Goal: Information Seeking & Learning: Check status

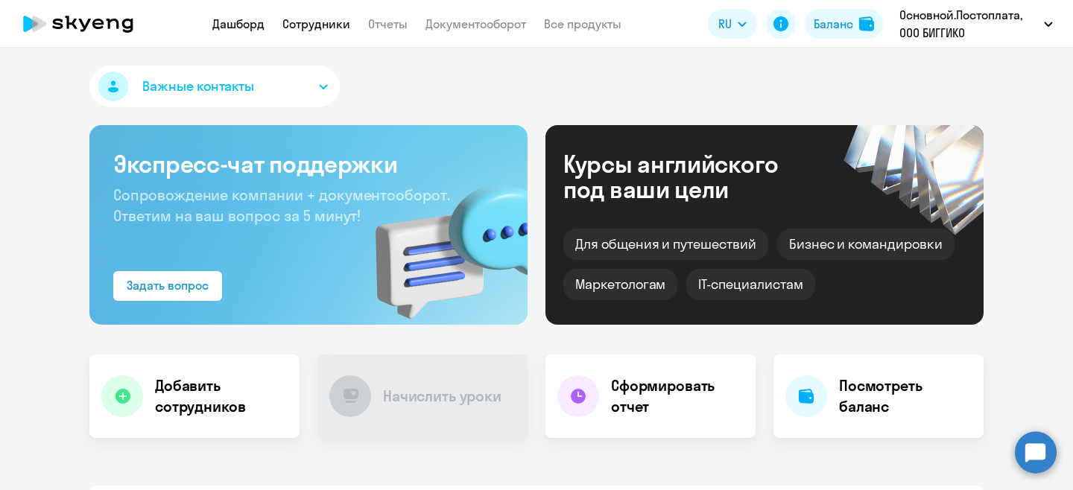
click at [320, 24] on link "Сотрудники" at bounding box center [316, 23] width 68 height 15
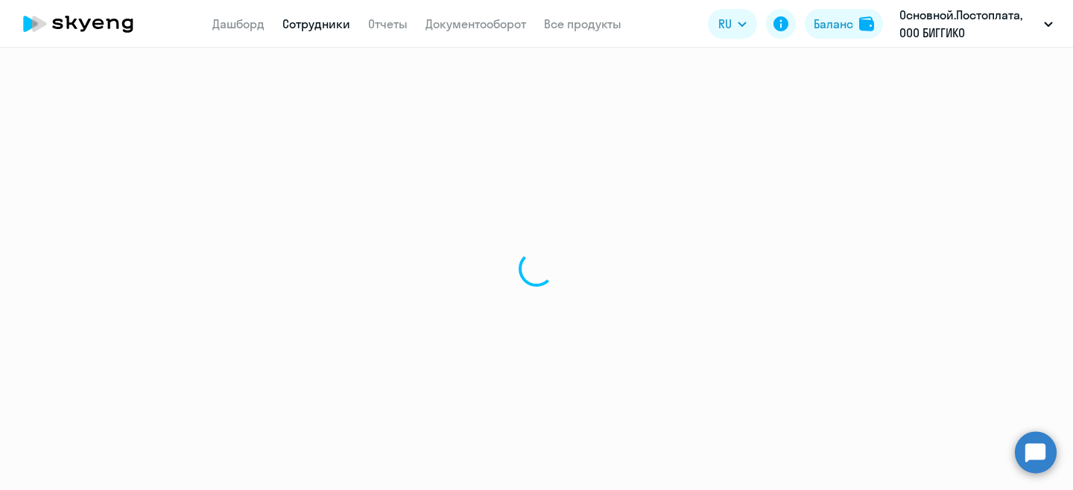
select select "30"
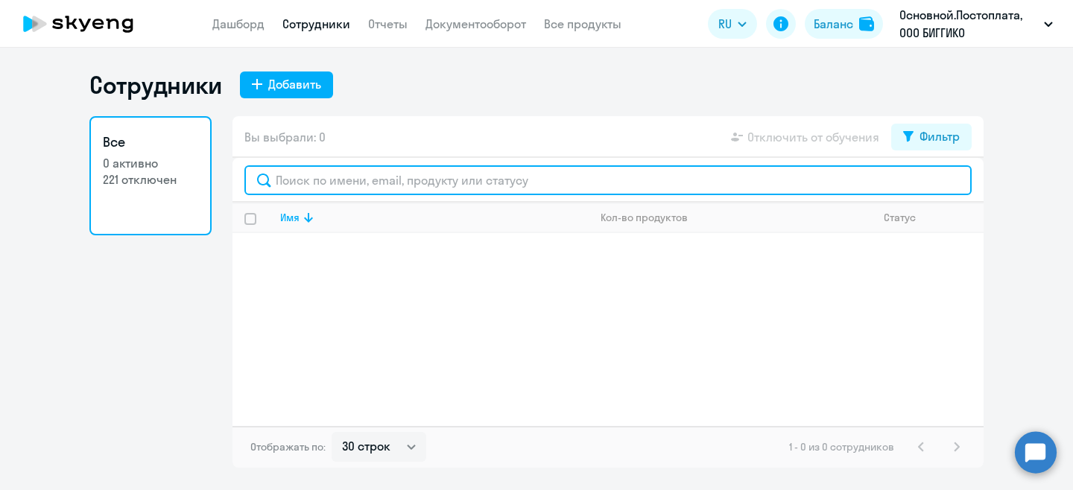
click at [305, 183] on input "text" at bounding box center [607, 180] width 727 height 30
type input "r"
drag, startPoint x: 317, startPoint y: 173, endPoint x: 259, endPoint y: 174, distance: 58.1
click at [259, 174] on input "[PERSON_NAME]" at bounding box center [607, 180] width 727 height 30
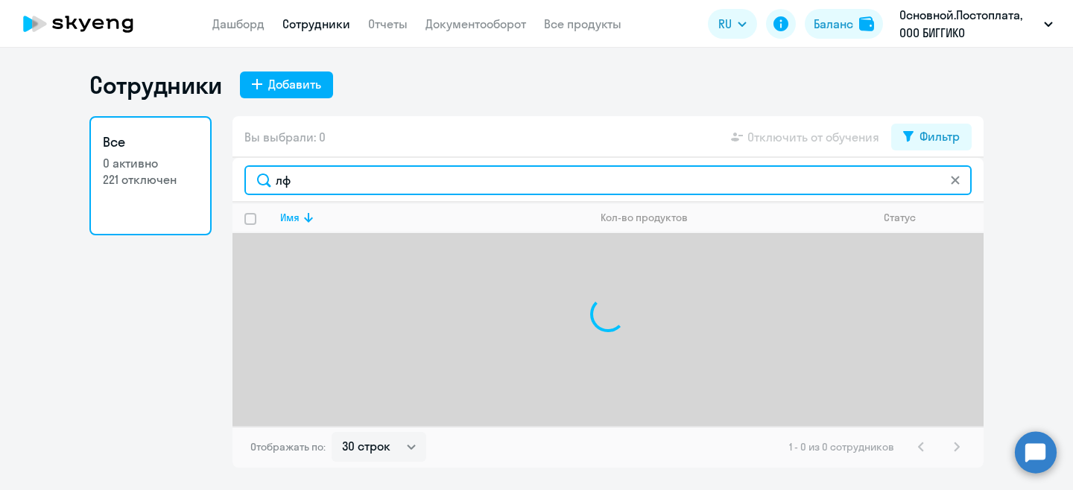
type input "л"
type input "k"
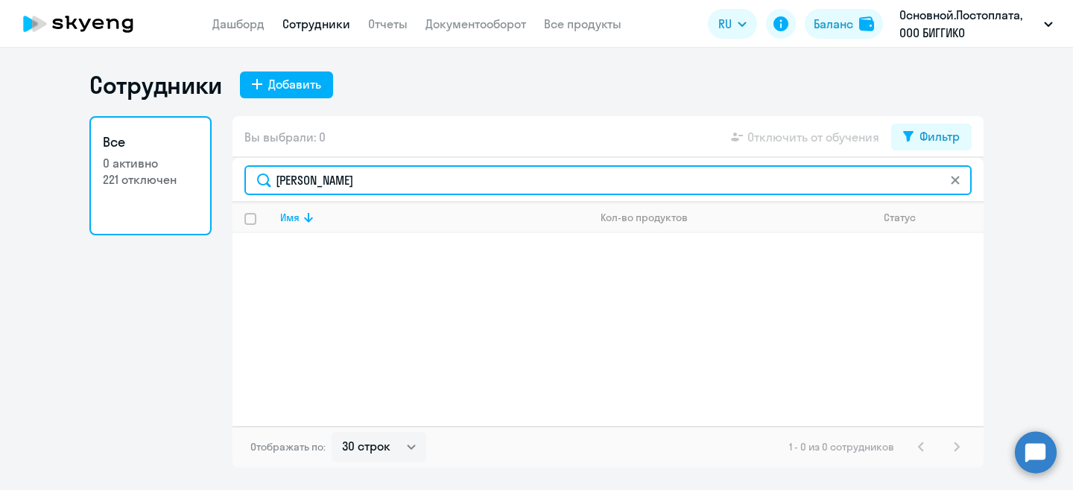
click at [519, 189] on input "karp" at bounding box center [607, 180] width 727 height 30
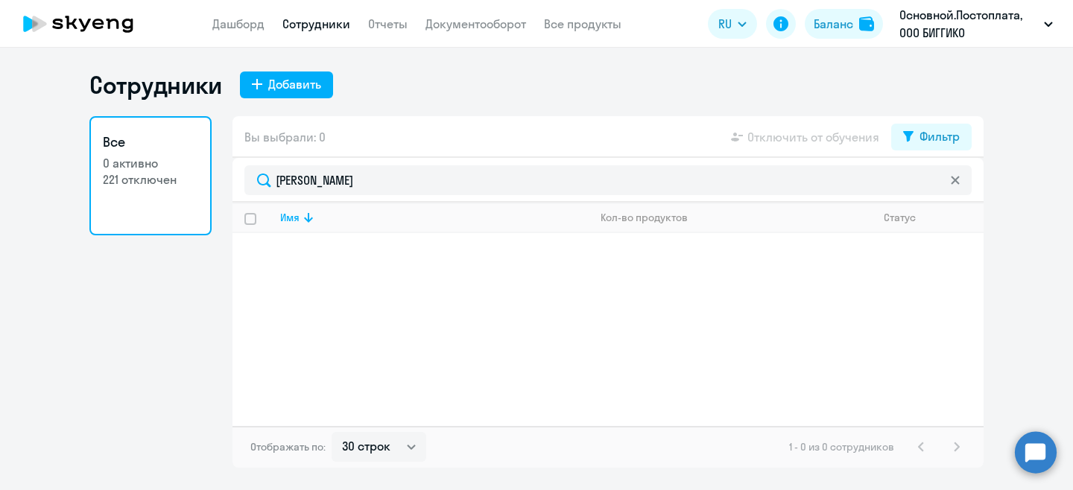
click at [424, 78] on div "Сотрудники Добавить" at bounding box center [536, 85] width 894 height 30
click at [174, 144] on h3 "Все" at bounding box center [150, 142] width 95 height 19
click at [144, 163] on p "0 активно" at bounding box center [150, 163] width 95 height 16
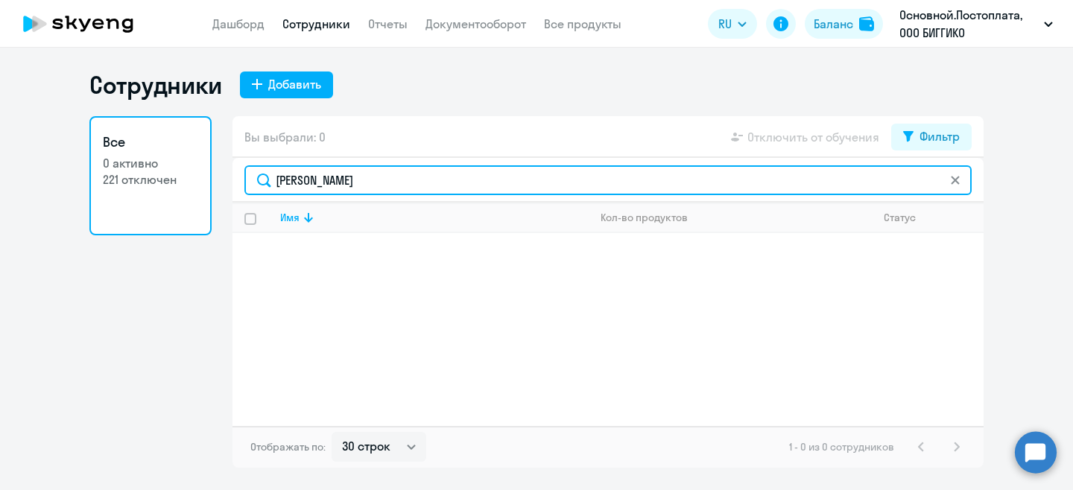
click at [334, 188] on input "karp" at bounding box center [607, 180] width 727 height 30
type input "k"
type input "n"
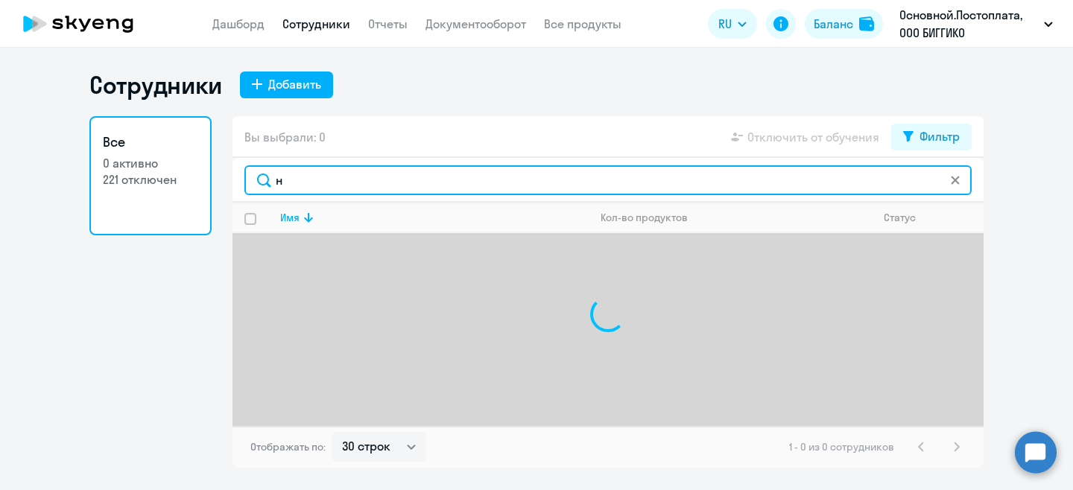
type input "на"
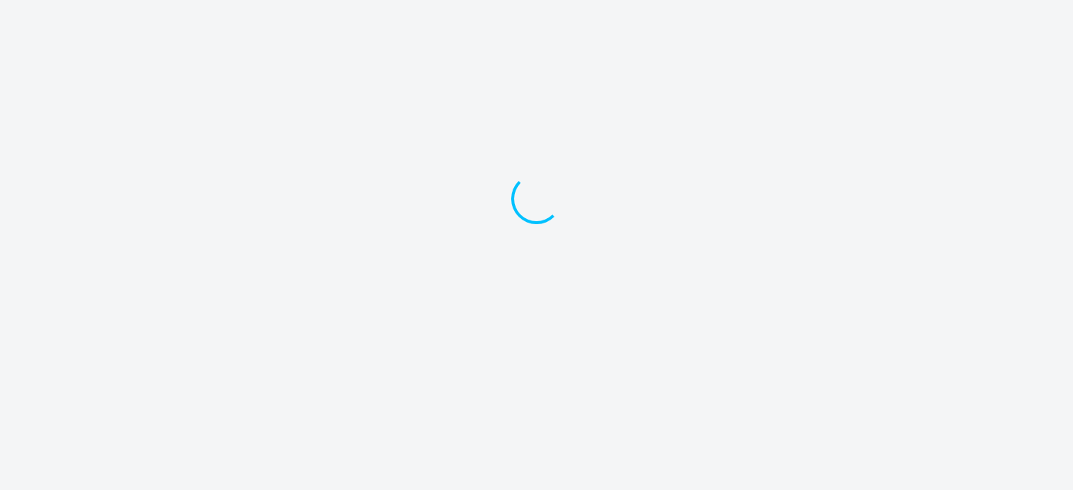
select select "30"
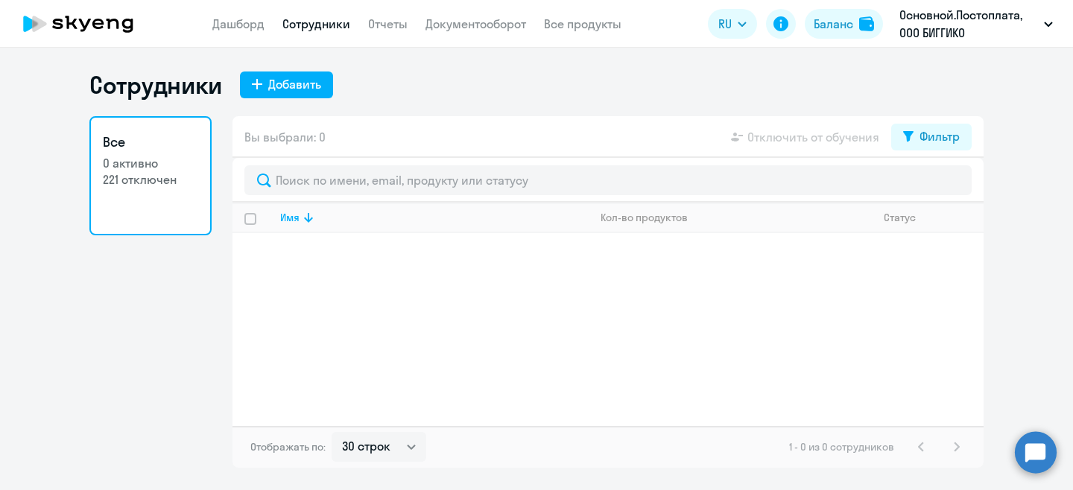
click at [106, 142] on h3 "Все" at bounding box center [150, 142] width 95 height 19
click at [136, 167] on p "0 активно" at bounding box center [150, 163] width 95 height 16
click at [156, 163] on p "0 активно" at bounding box center [150, 163] width 95 height 16
click at [847, 19] on div "Баланс" at bounding box center [833, 24] width 39 height 18
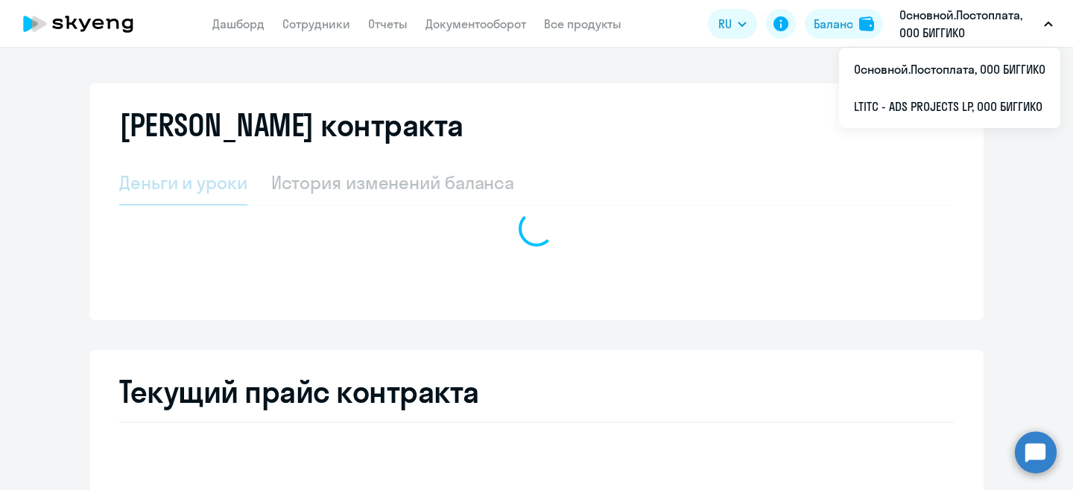
click at [956, 34] on p "Основной.Постоплата, ООО БИГГИКО" at bounding box center [968, 24] width 139 height 36
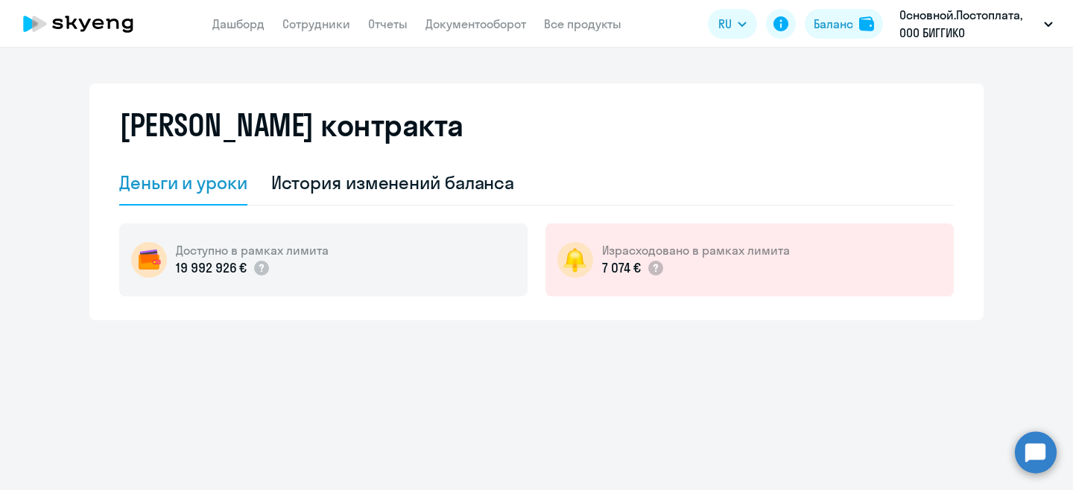
click at [957, 34] on p "Основной.Постоплата, ООО БИГГИКО" at bounding box center [968, 24] width 139 height 36
click at [563, 106] on div "[PERSON_NAME] контракта [PERSON_NAME] и уроки История изменений баланса Доступн…" at bounding box center [536, 201] width 894 height 237
click at [938, 19] on p "Основной.Постоплата, ООО БИГГИКО" at bounding box center [968, 24] width 139 height 36
click at [929, 28] on p "Основной.Постоплата, ООО БИГГИКО" at bounding box center [968, 24] width 139 height 36
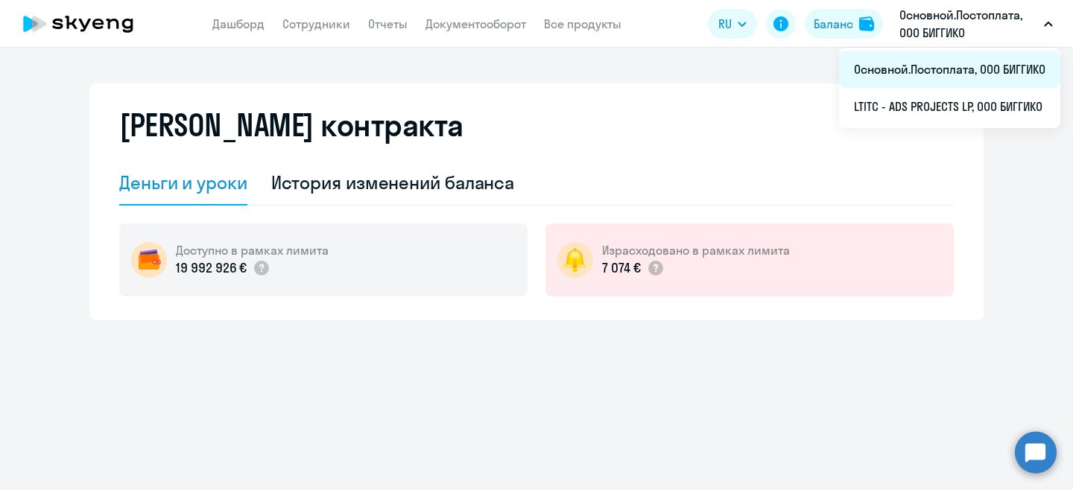
click at [936, 66] on li "Основной.Постоплата, ООО БИГГИКО" at bounding box center [949, 69] width 221 height 37
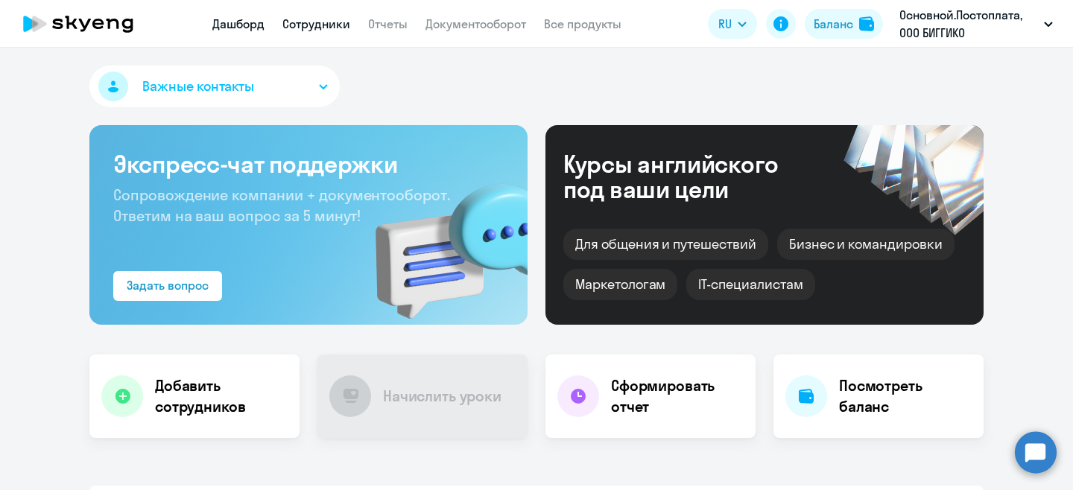
click at [316, 23] on link "Сотрудники" at bounding box center [316, 23] width 68 height 15
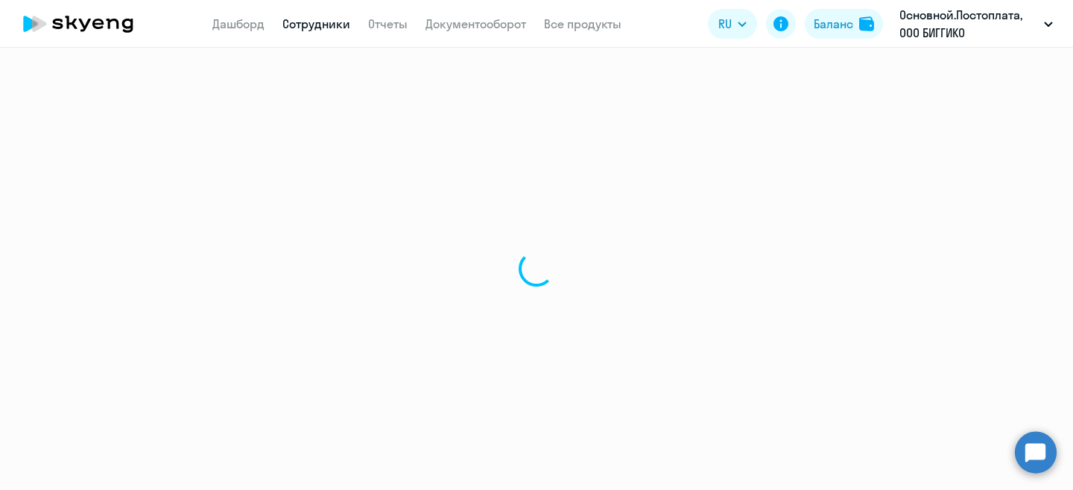
select select "30"
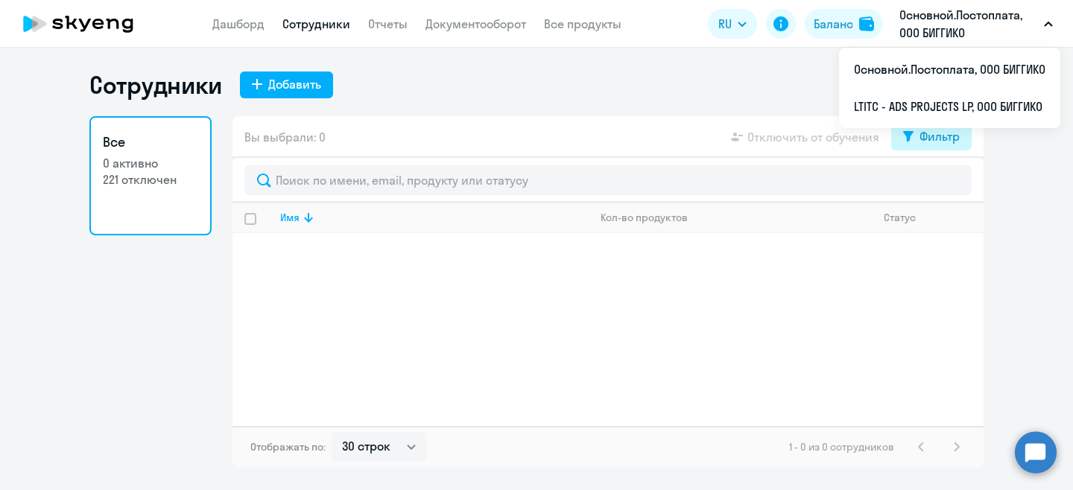
click at [923, 148] on button "Фильтр" at bounding box center [931, 137] width 80 height 27
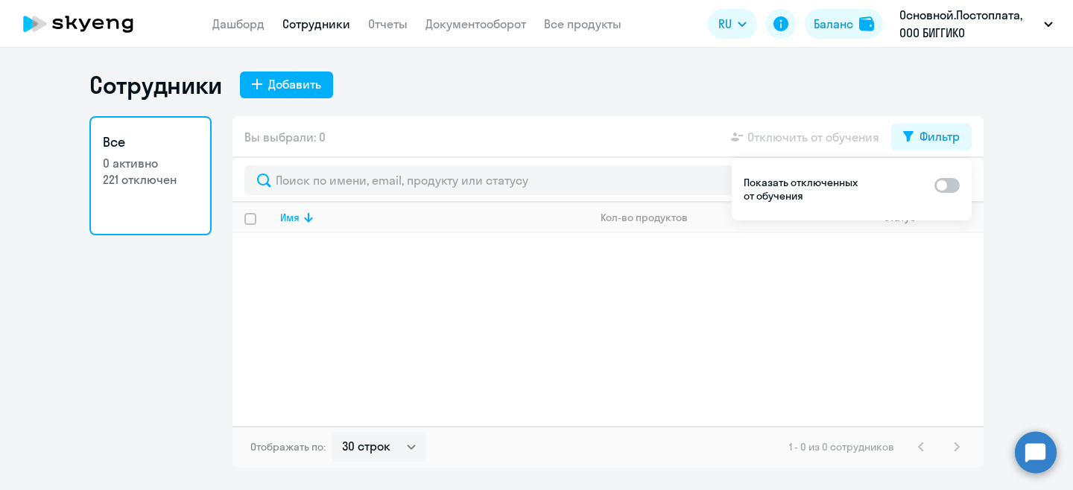
click at [939, 185] on span at bounding box center [946, 185] width 25 height 15
click at [934, 185] on input "checkbox" at bounding box center [934, 185] width 1 height 1
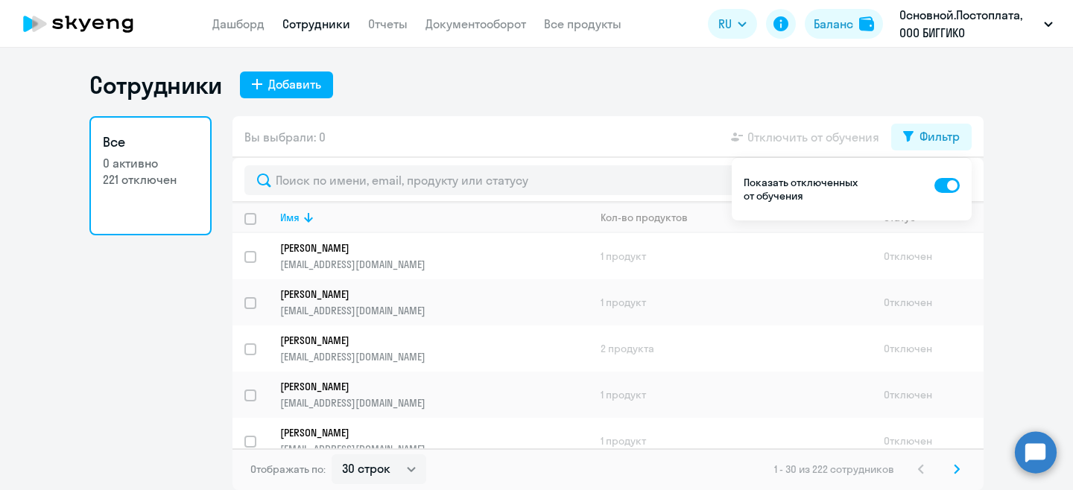
click at [942, 185] on span at bounding box center [946, 185] width 25 height 15
click at [934, 185] on input "checkbox" at bounding box center [934, 185] width 1 height 1
checkbox input "false"
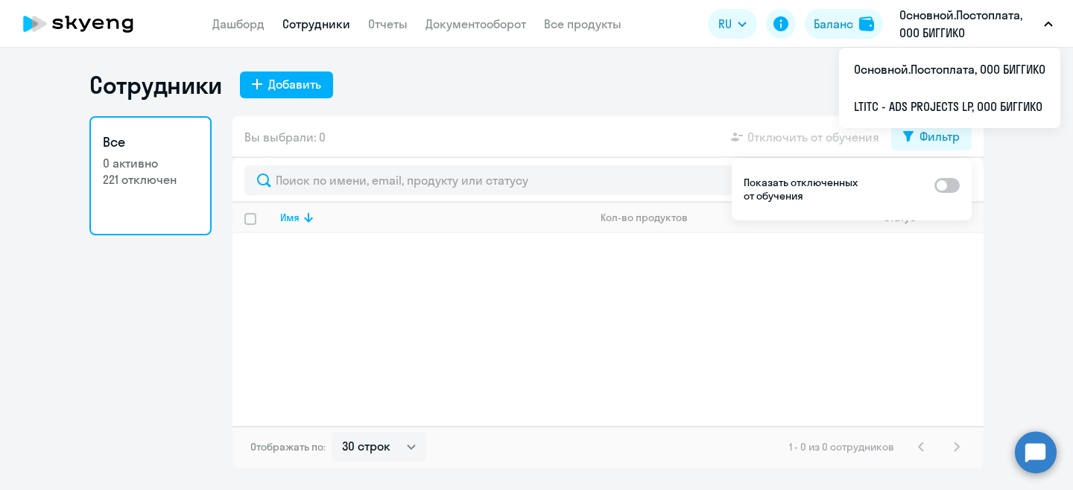
click at [980, 25] on p "Основной.Постоплата, ООО БИГГИКО" at bounding box center [968, 24] width 139 height 36
click at [987, 3] on app-header "Дашборд Сотрудники Отчеты Документооборот Все продукты Дашборд Сотрудники Отчет…" at bounding box center [536, 24] width 1073 height 48
click at [975, 35] on p "Основной.Постоплата, ООО БИГГИКО" at bounding box center [968, 24] width 139 height 36
click at [874, 112] on li "LTITC - ADS PROJECTS LP, ООО БИГГИКО" at bounding box center [949, 106] width 221 height 37
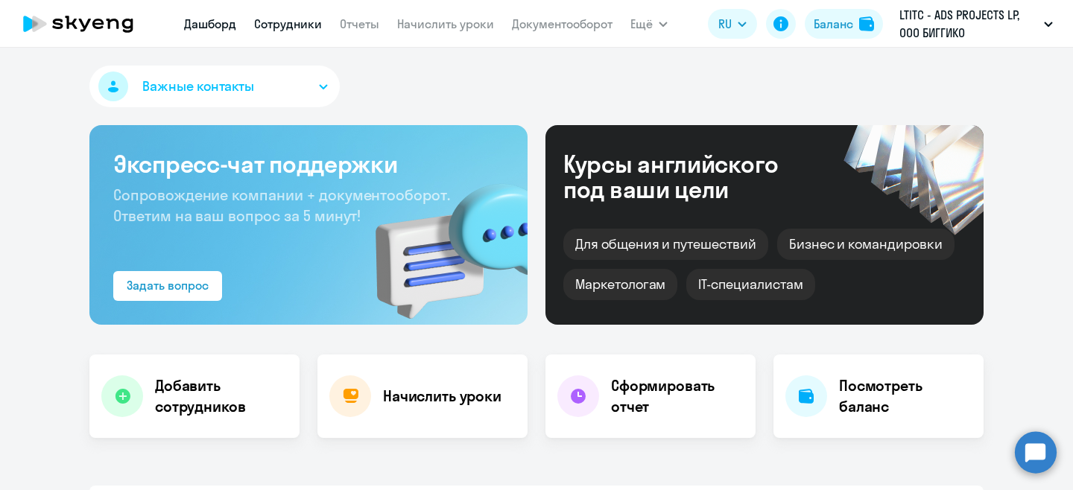
click at [309, 19] on link "Сотрудники" at bounding box center [288, 23] width 68 height 15
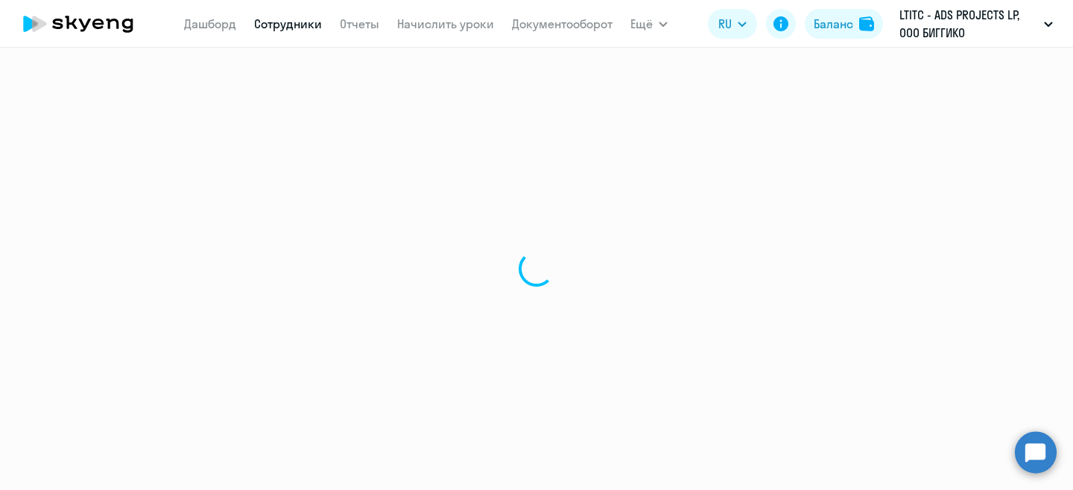
select select "30"
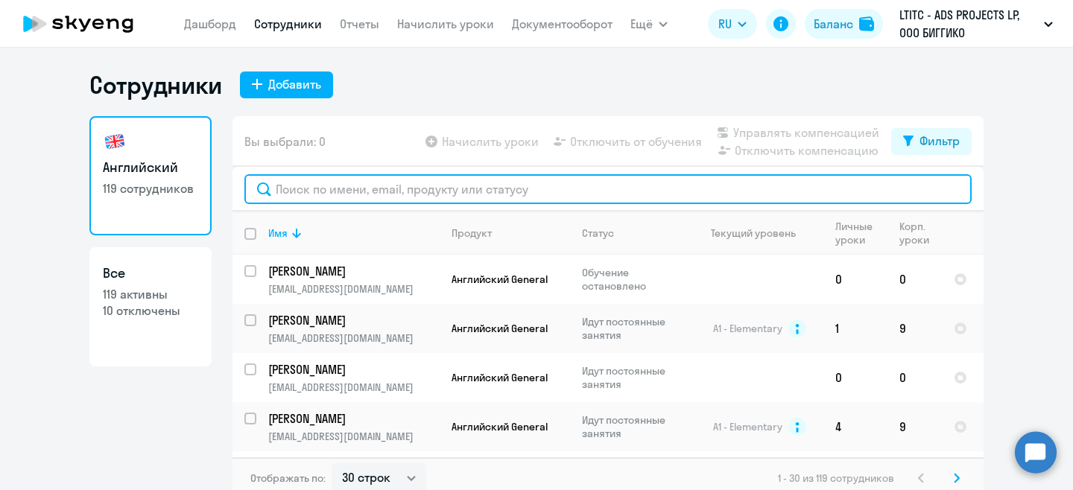
click at [361, 194] on input "text" at bounding box center [607, 189] width 727 height 30
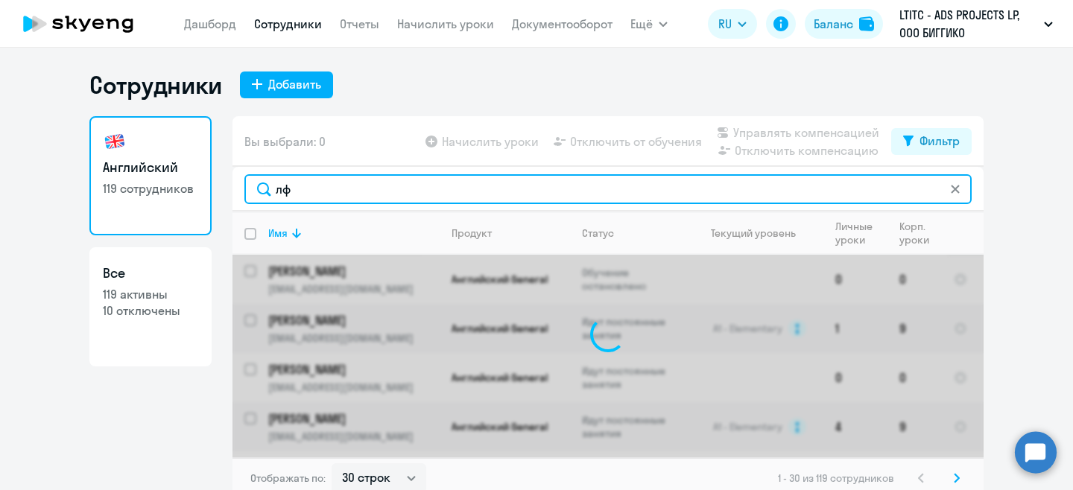
type input "л"
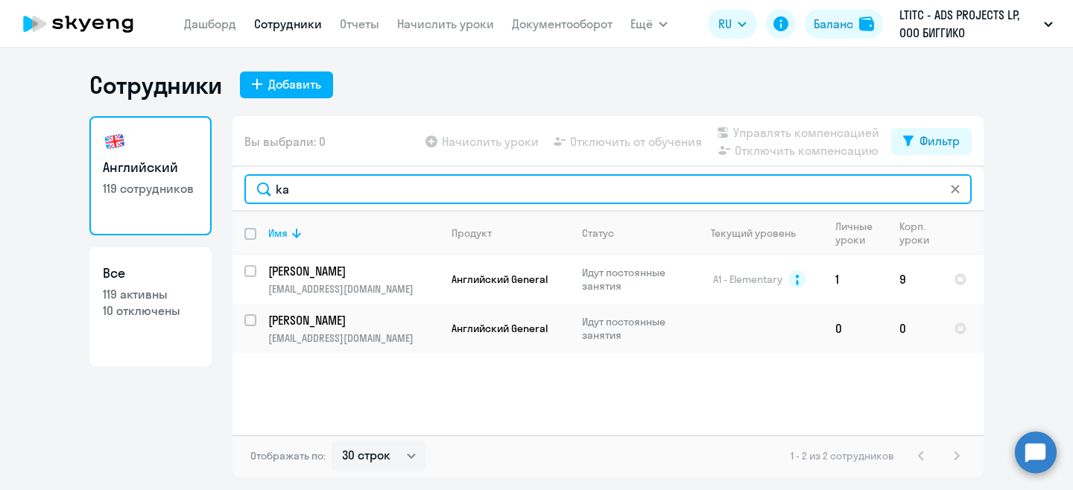
type input "k"
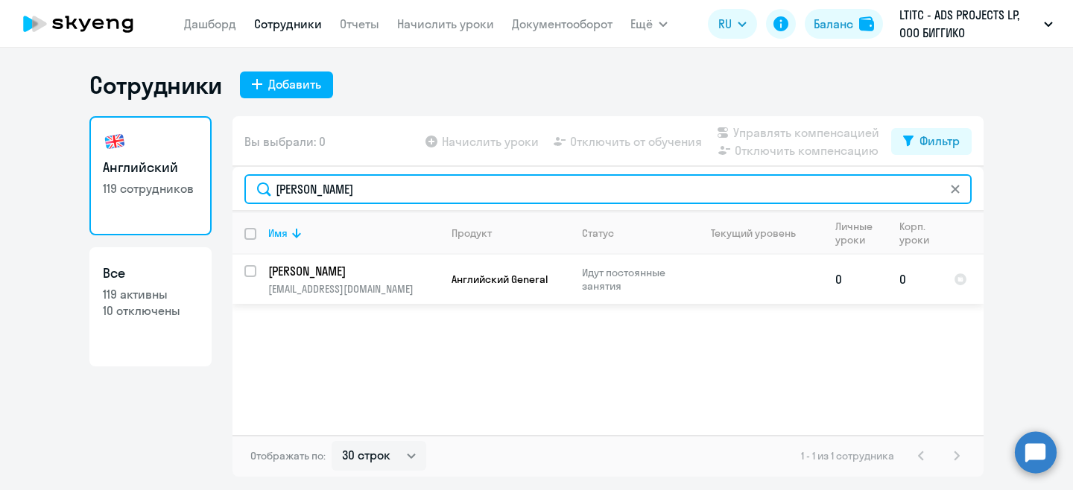
type input "[PERSON_NAME]"
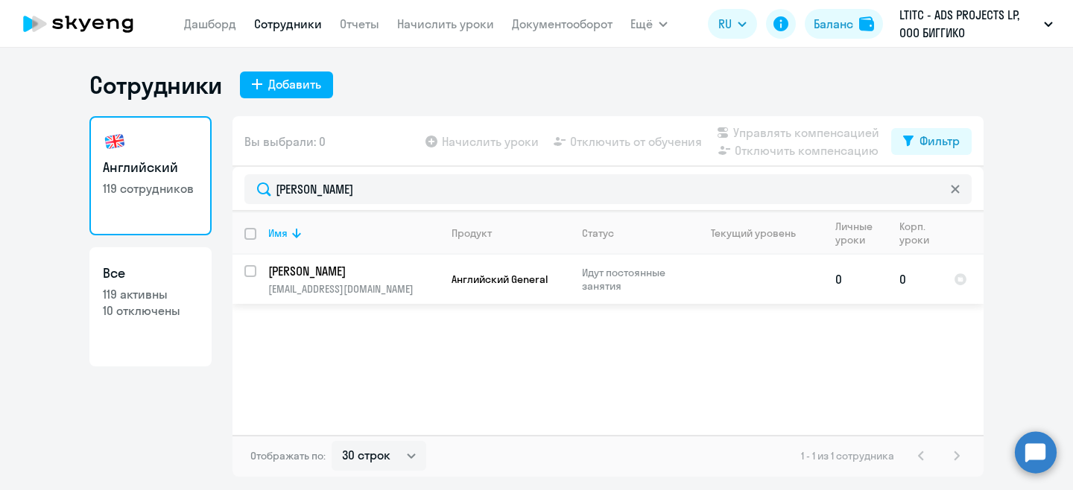
click at [374, 275] on p "[PERSON_NAME]" at bounding box center [352, 271] width 168 height 16
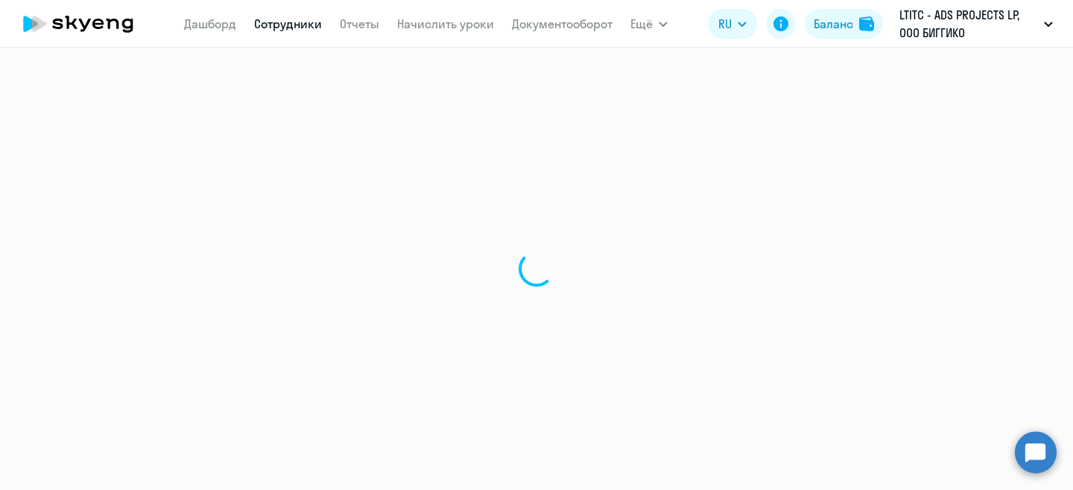
select select "english"
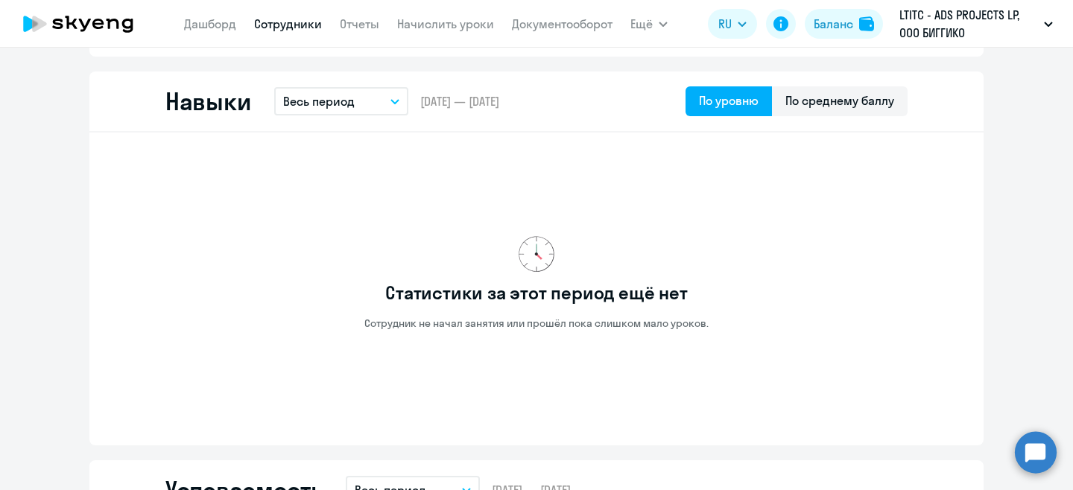
scroll to position [774, 0]
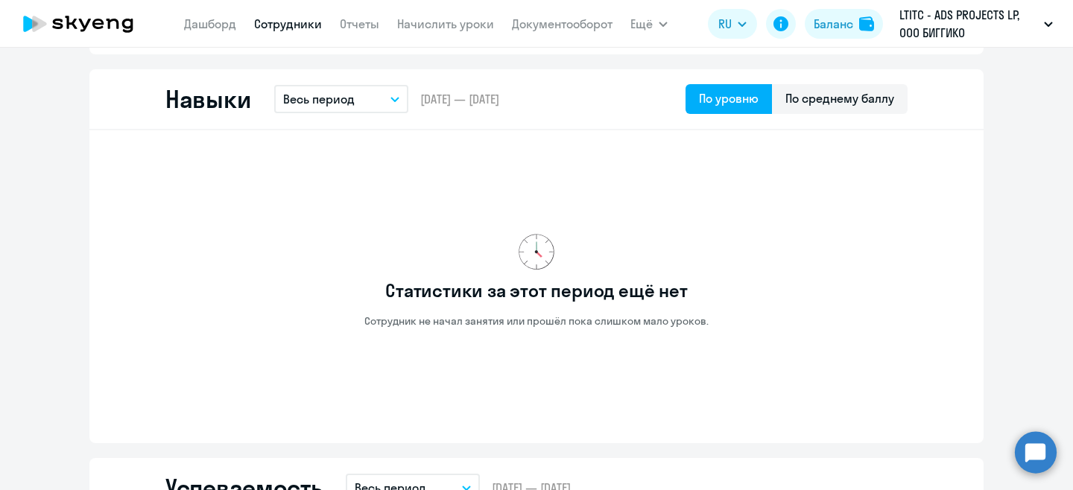
click at [390, 100] on icon "button" at bounding box center [394, 99] width 9 height 5
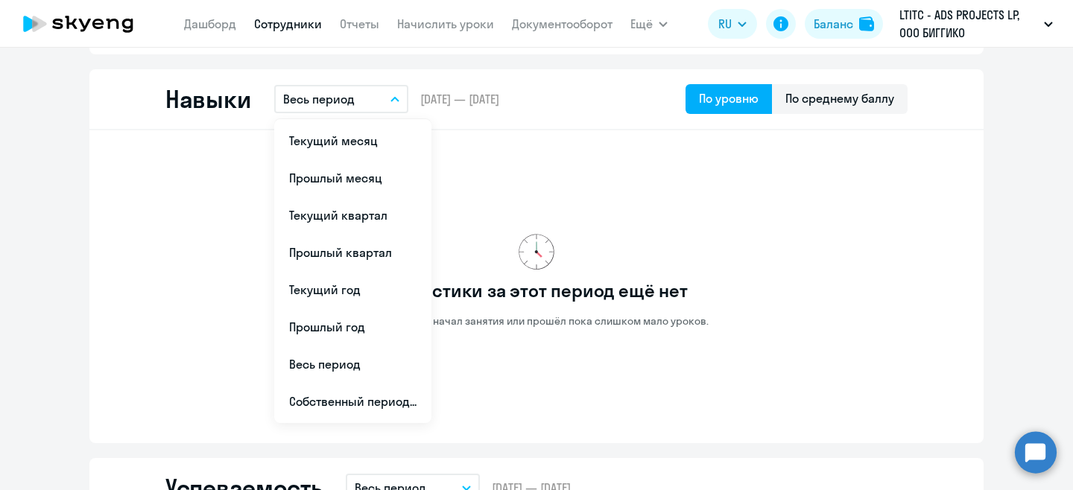
click at [390, 99] on icon "button" at bounding box center [394, 99] width 9 height 5
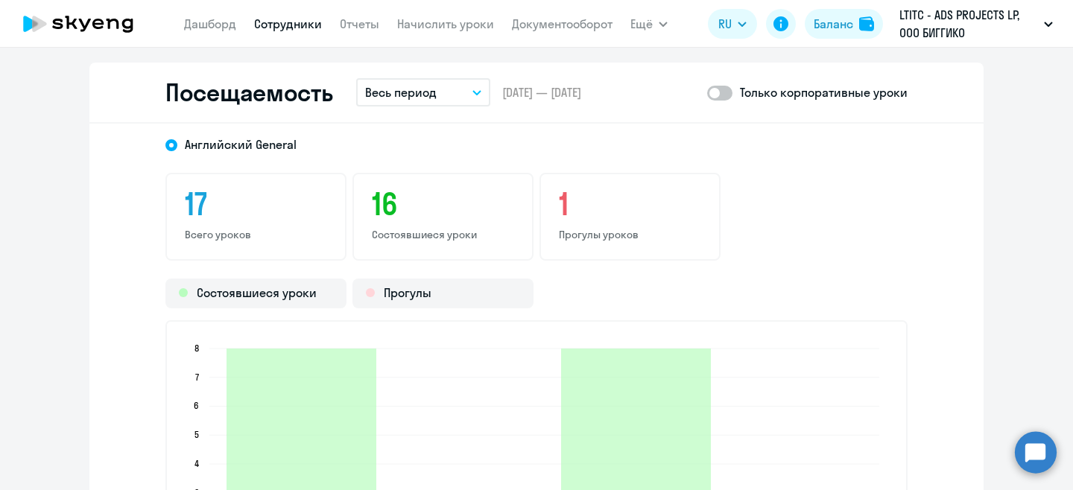
scroll to position [1836, 0]
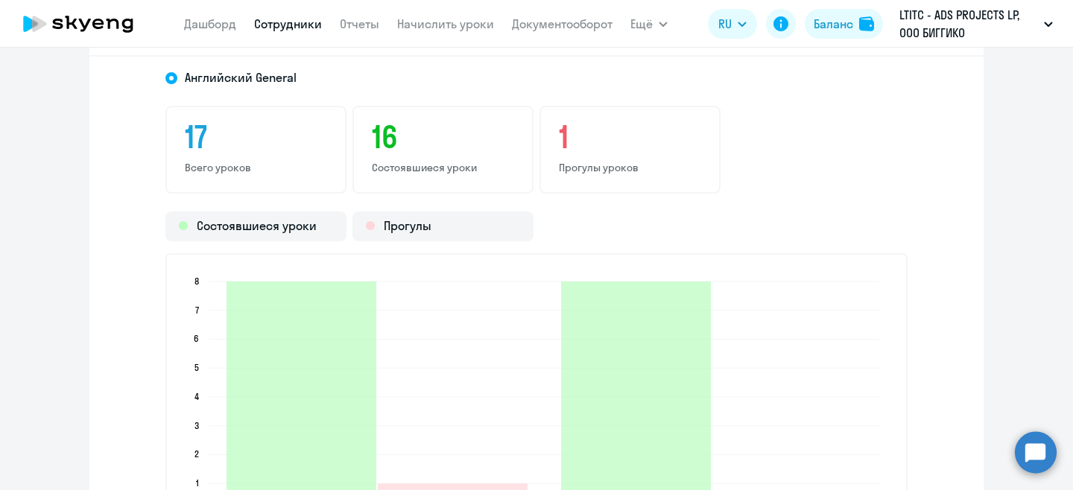
click at [606, 144] on h3 "1" at bounding box center [630, 137] width 142 height 36
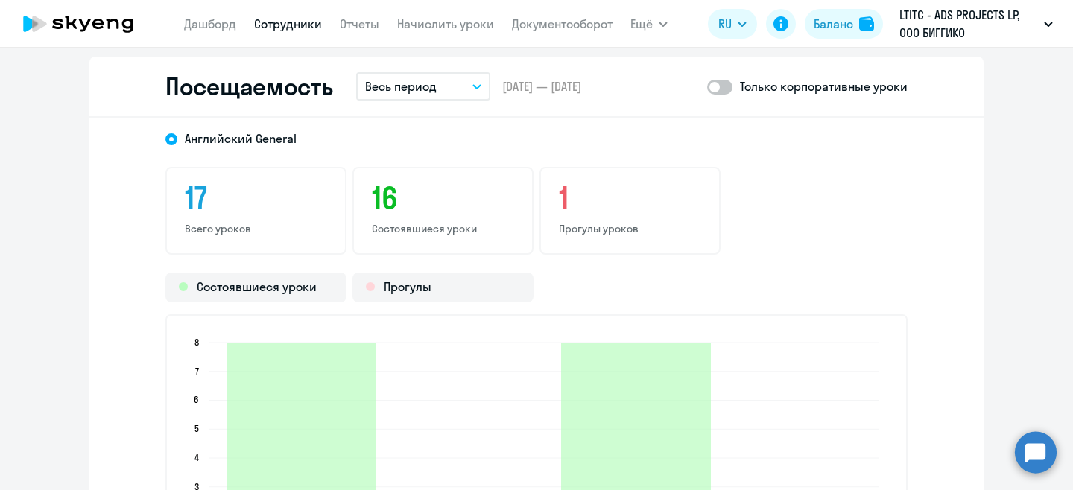
scroll to position [1771, 0]
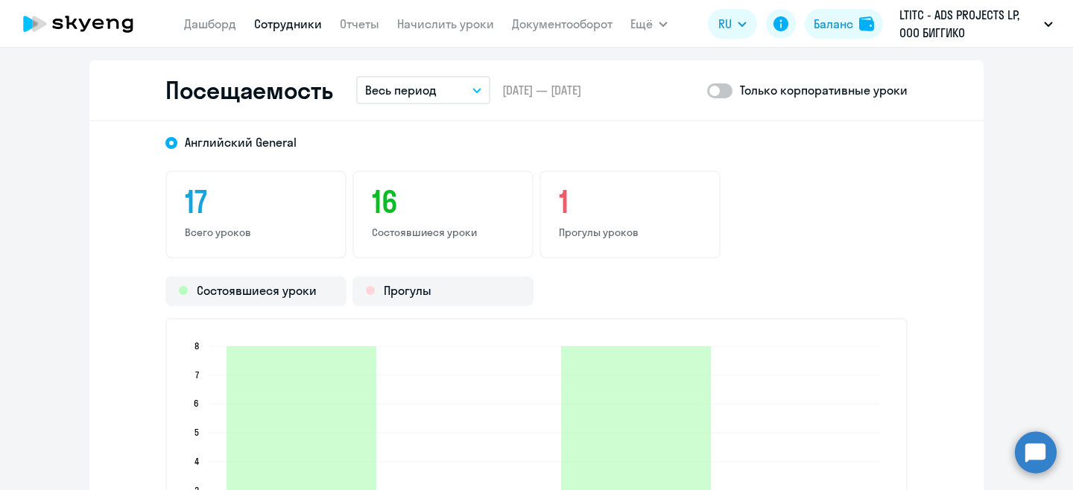
click at [469, 86] on button "Весь период" at bounding box center [423, 90] width 134 height 28
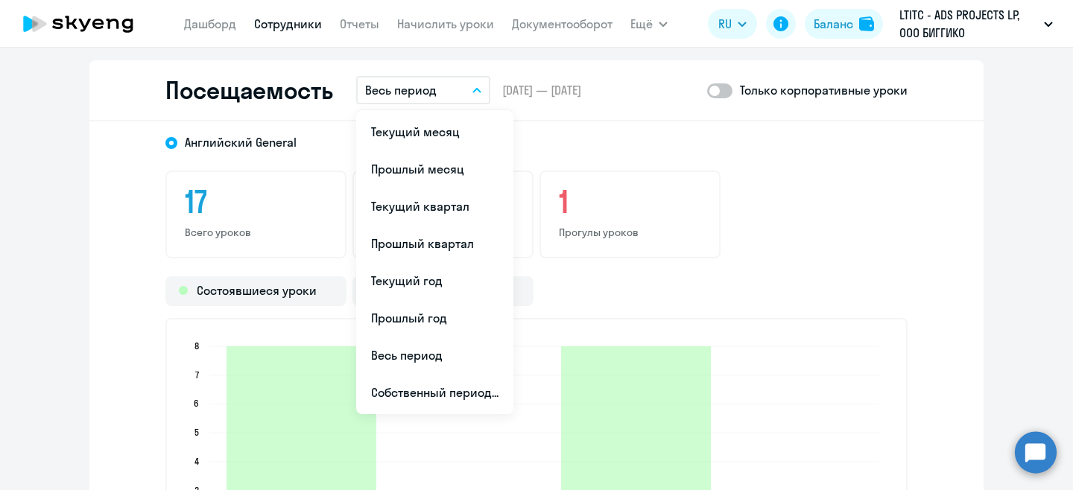
click at [450, 133] on li "Текущий месяц" at bounding box center [434, 131] width 157 height 37
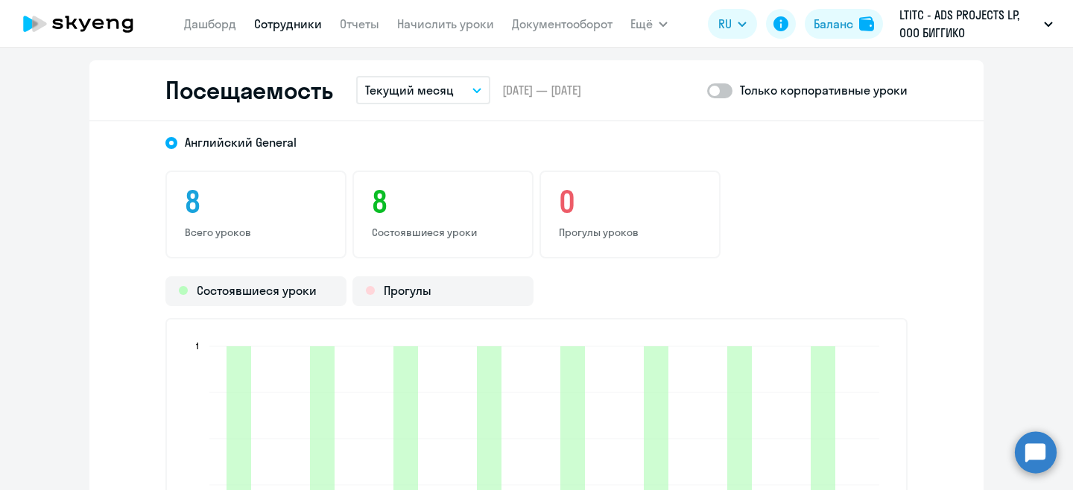
click at [450, 91] on p "Текущий месяц" at bounding box center [409, 90] width 89 height 18
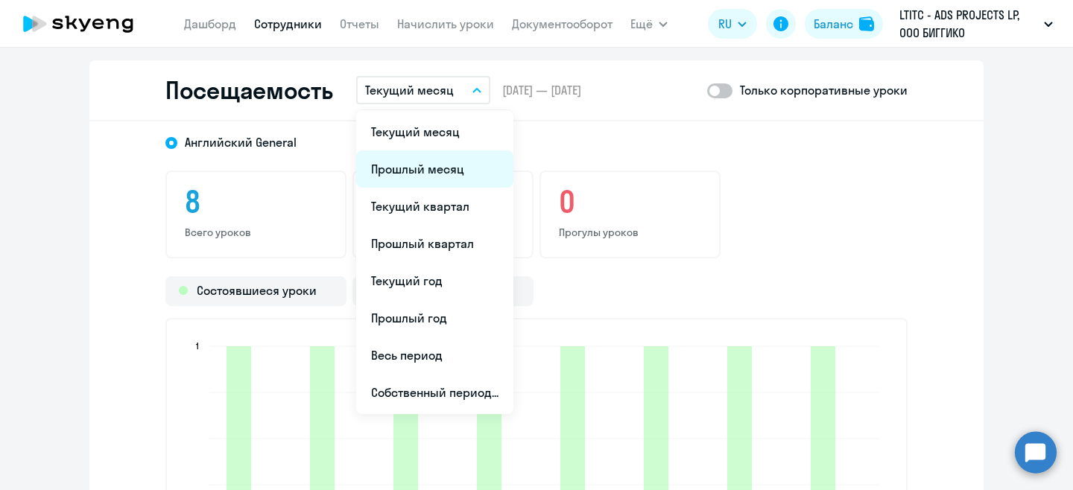
click at [439, 159] on li "Прошлый месяц" at bounding box center [434, 169] width 157 height 37
